Goal: Information Seeking & Learning: Learn about a topic

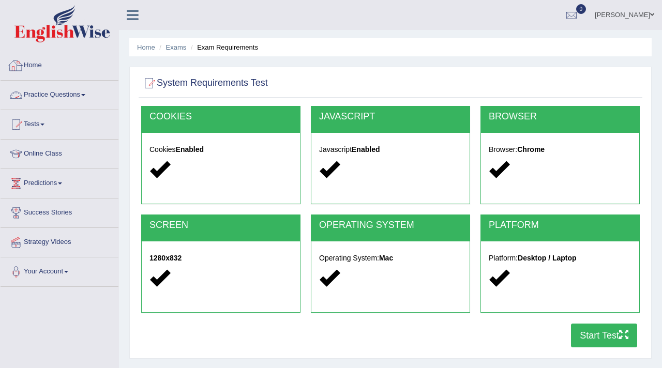
click at [62, 92] on link "Practice Questions" at bounding box center [60, 94] width 118 height 26
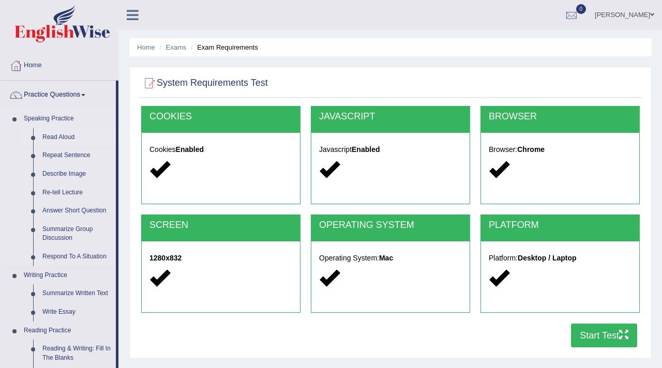
click at [49, 138] on link "Read Aloud" at bounding box center [77, 137] width 78 height 19
click at [82, 95] on link "Practice Questions" at bounding box center [58, 94] width 115 height 26
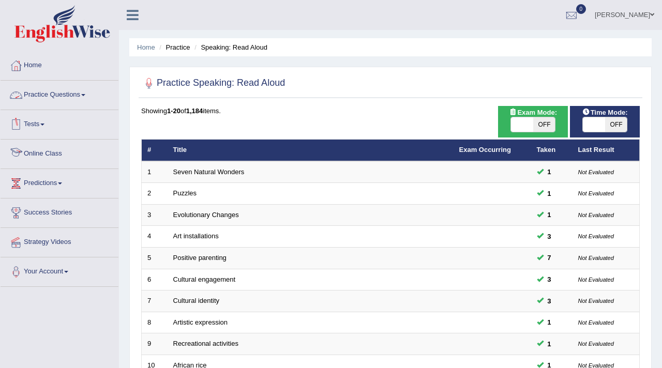
click at [36, 120] on link "Tests" at bounding box center [60, 123] width 118 height 26
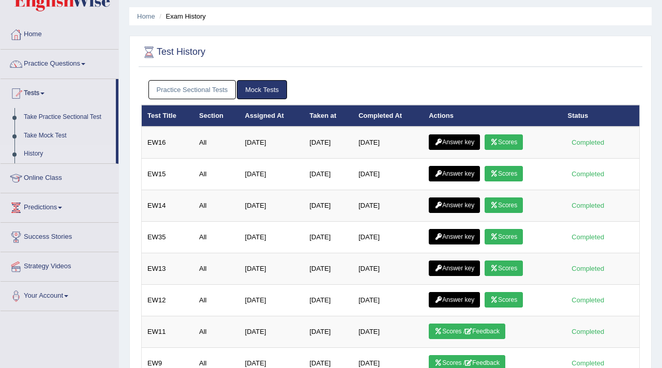
scroll to position [32, 0]
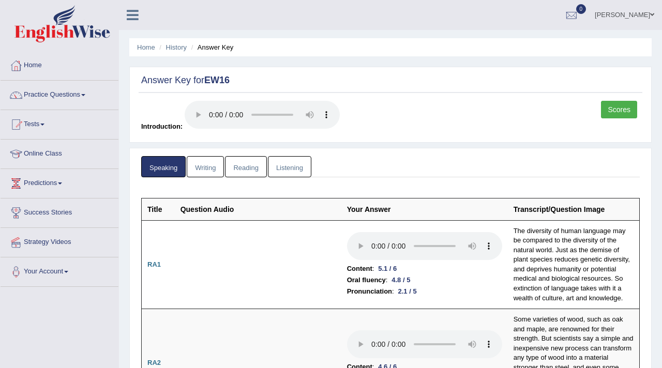
click at [211, 169] on link "Writing" at bounding box center [205, 166] width 37 height 21
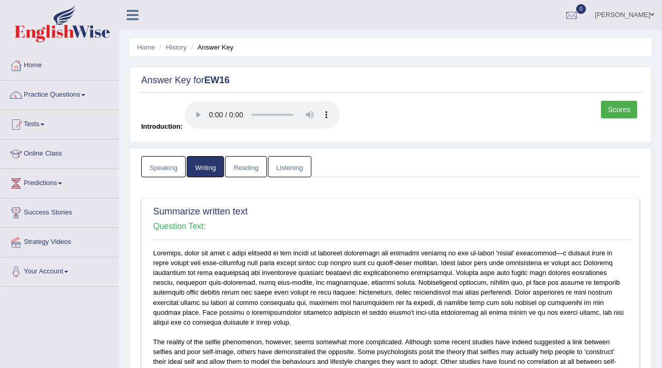
click at [255, 168] on link "Reading" at bounding box center [245, 166] width 41 height 21
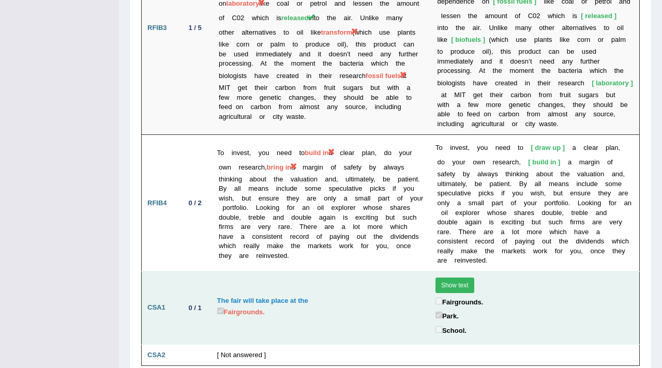
scroll to position [2036, 0]
click at [449, 277] on button "Show text" at bounding box center [454, 285] width 39 height 16
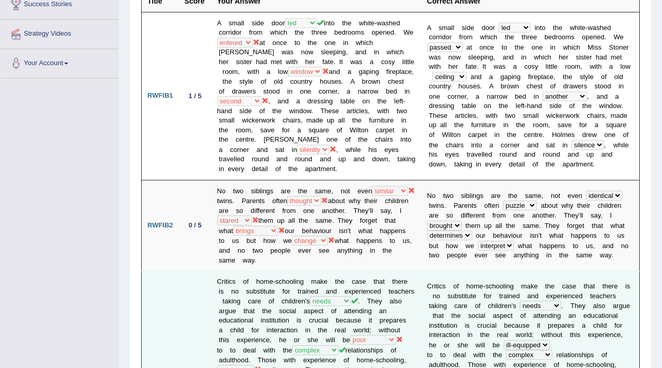
scroll to position [0, 0]
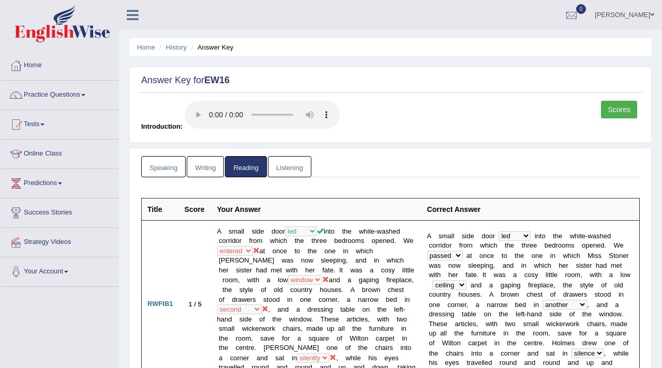
click at [289, 171] on link "Listening" at bounding box center [289, 166] width 43 height 21
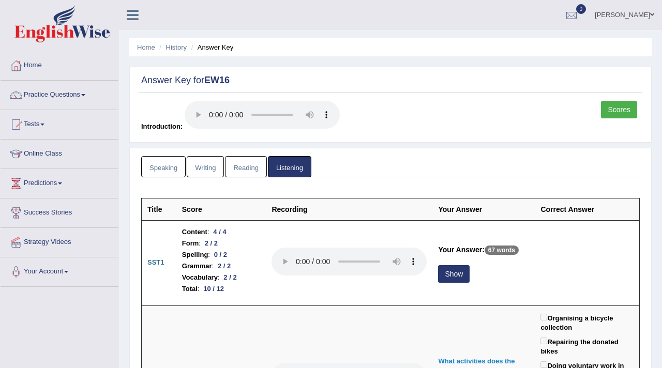
click at [209, 171] on link "Writing" at bounding box center [205, 166] width 37 height 21
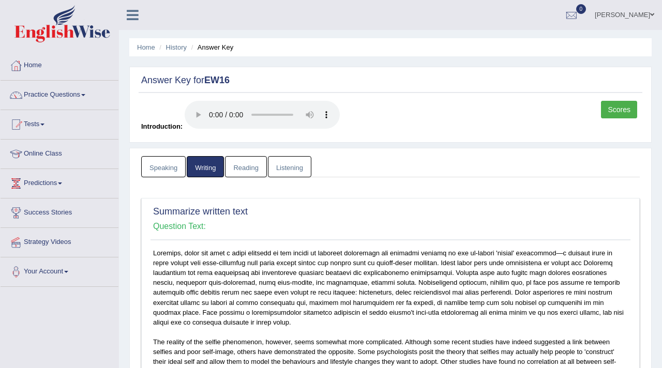
click at [240, 164] on link "Reading" at bounding box center [245, 166] width 41 height 21
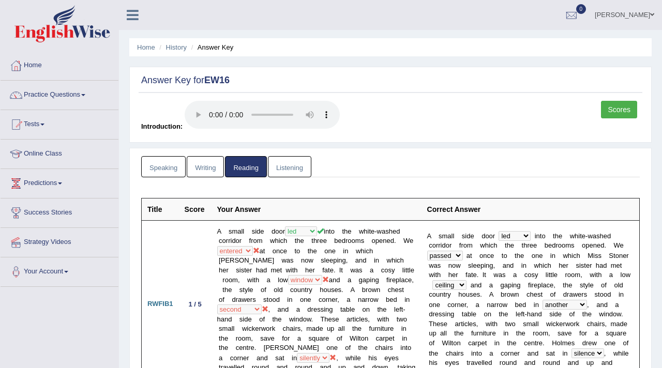
click at [294, 170] on link "Listening" at bounding box center [289, 166] width 43 height 21
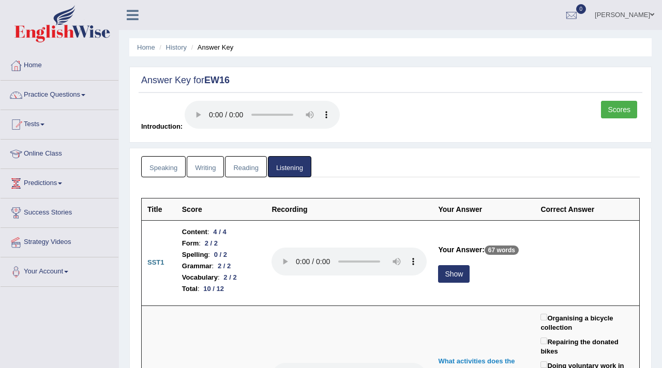
click at [614, 112] on link "Scores" at bounding box center [619, 110] width 36 height 18
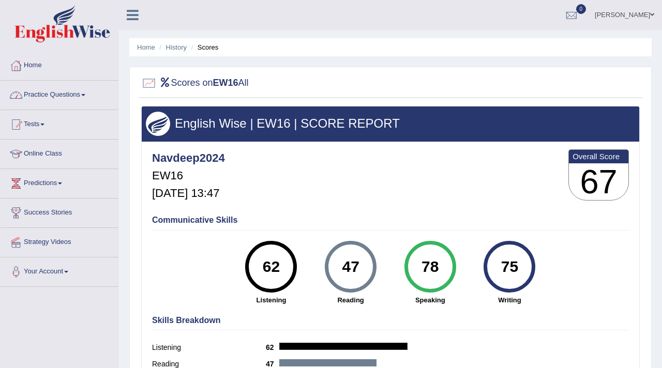
click at [43, 89] on link "Practice Questions" at bounding box center [60, 94] width 118 height 26
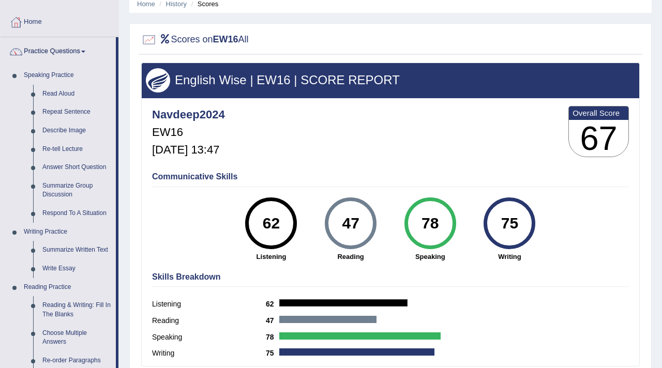
scroll to position [12, 0]
